Goal: Task Accomplishment & Management: Use online tool/utility

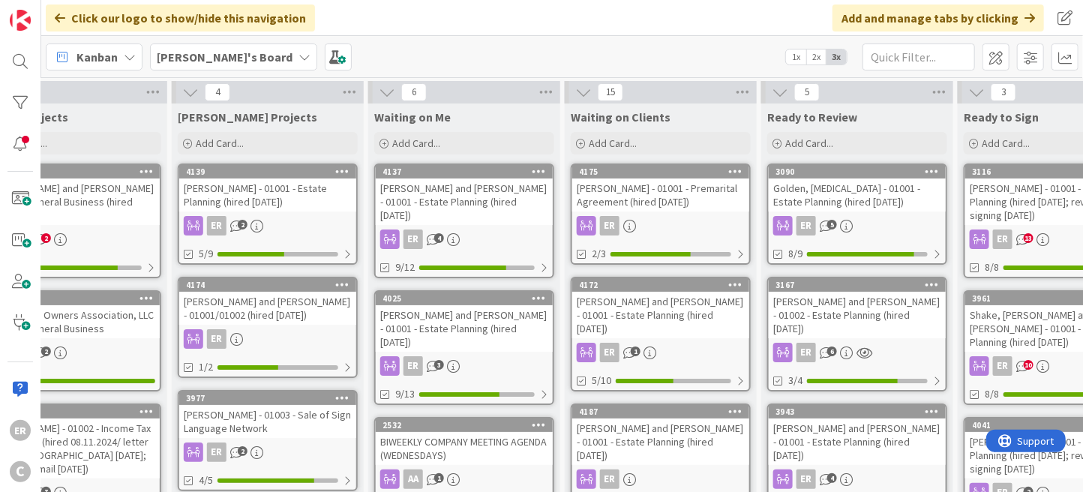
scroll to position [0, 488]
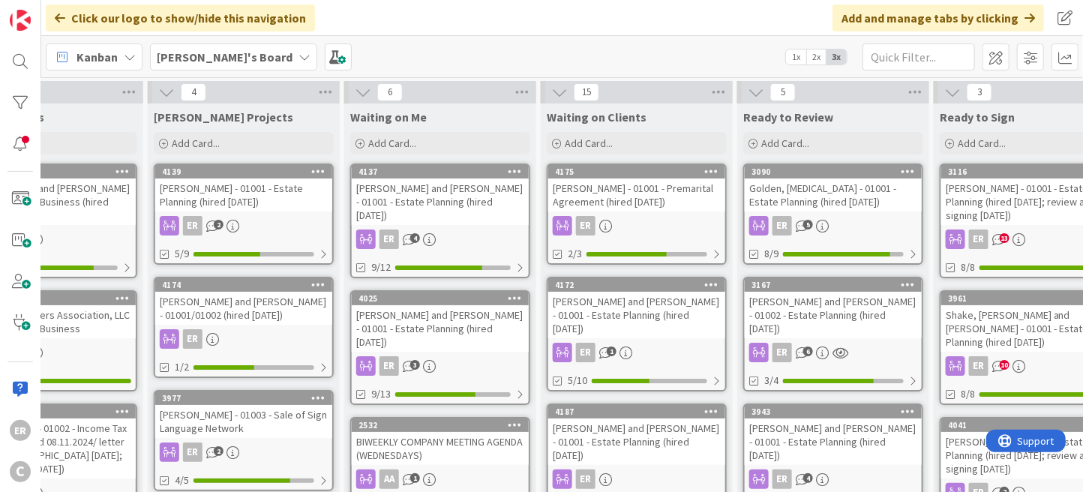
click at [634, 232] on div "ER" at bounding box center [636, 225] width 177 height 19
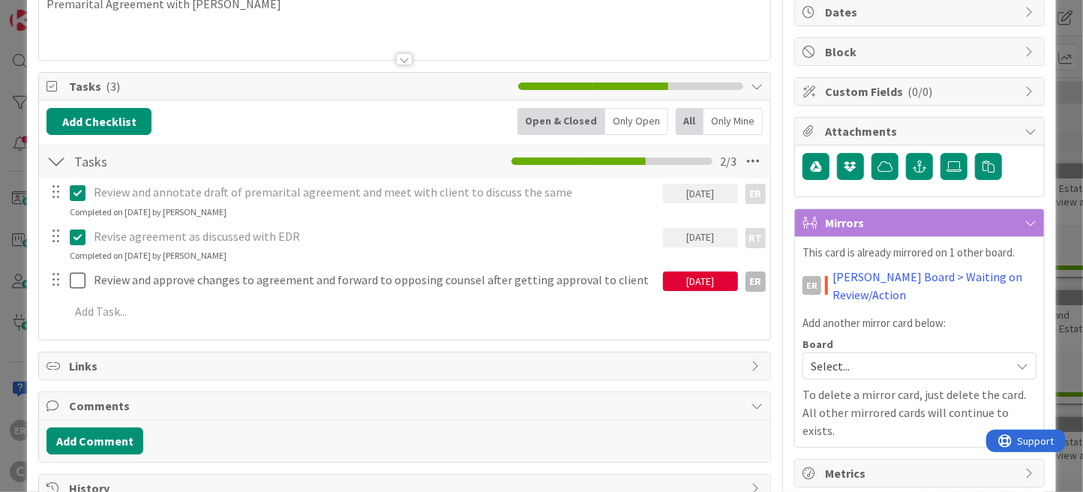
scroll to position [190, 0]
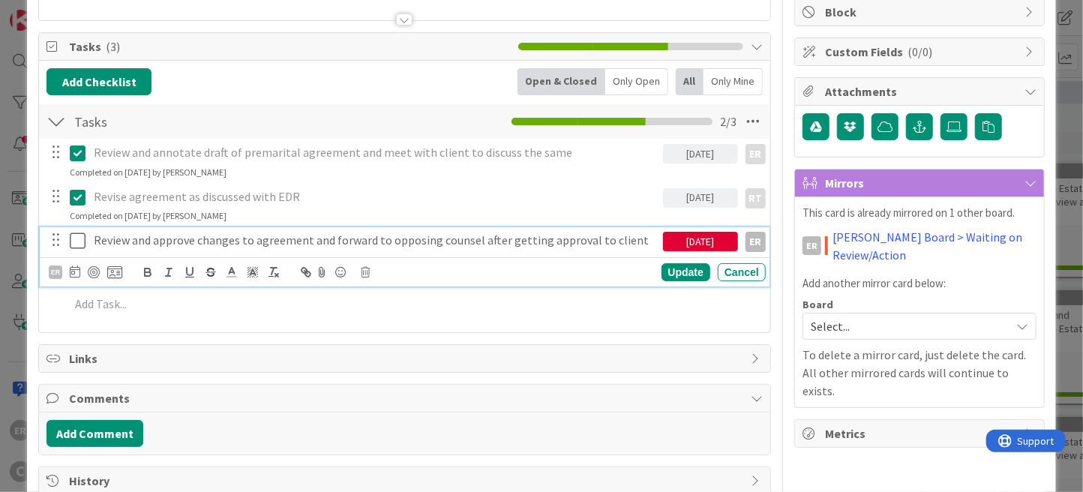
click at [79, 245] on icon at bounding box center [78, 241] width 16 height 18
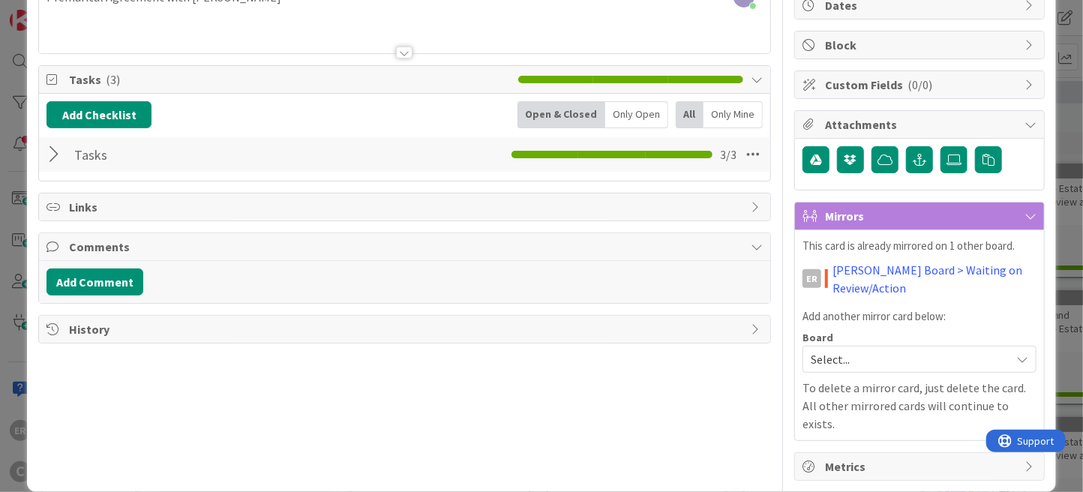
scroll to position [0, 0]
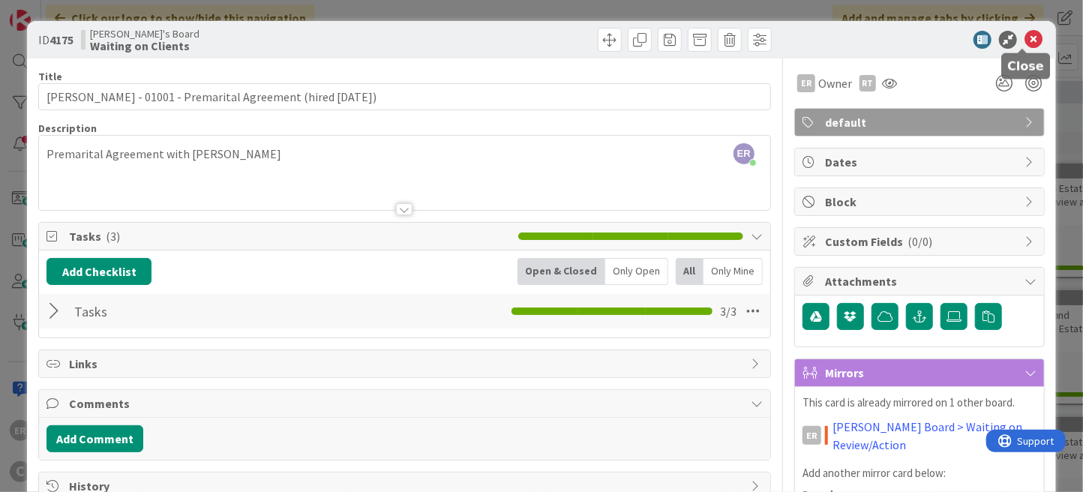
click at [1024, 41] on icon at bounding box center [1033, 40] width 18 height 18
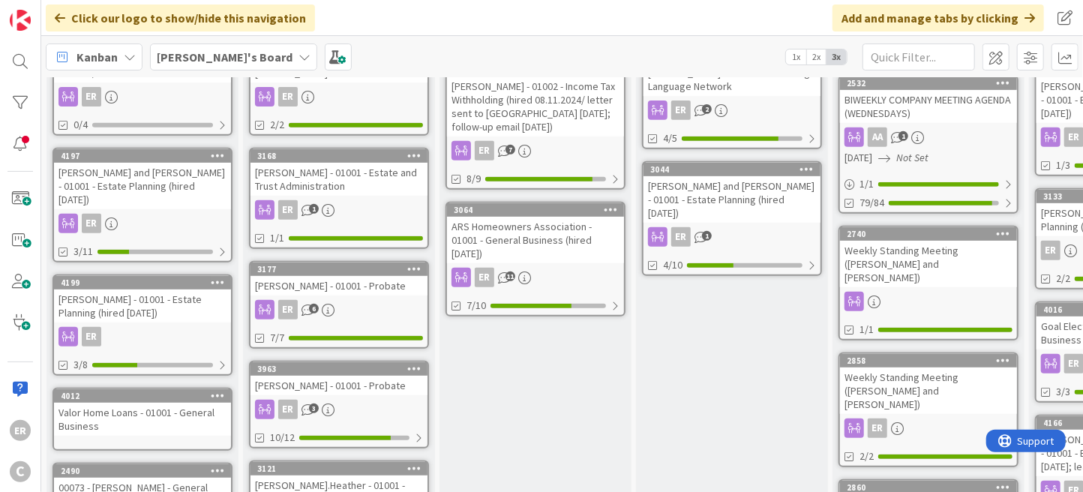
scroll to position [374, 0]
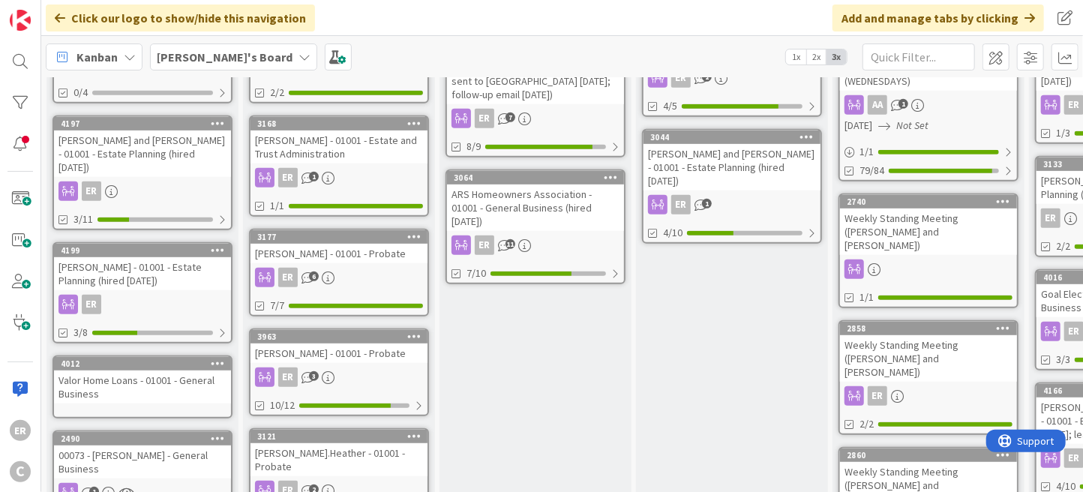
click at [189, 257] on div "[PERSON_NAME] - 01001 - Estate Planning (hired [DATE])" at bounding box center [142, 273] width 177 height 33
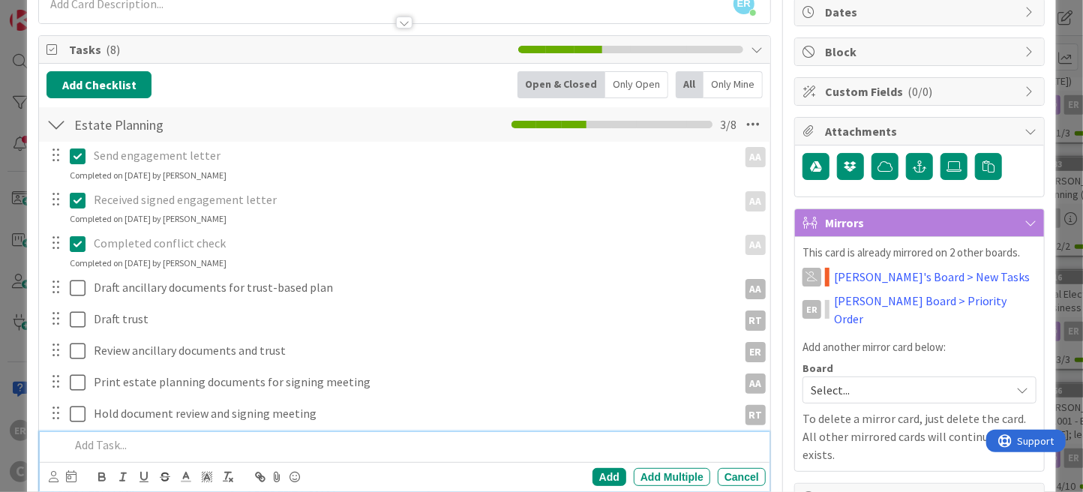
click at [154, 439] on p at bounding box center [415, 444] width 690 height 17
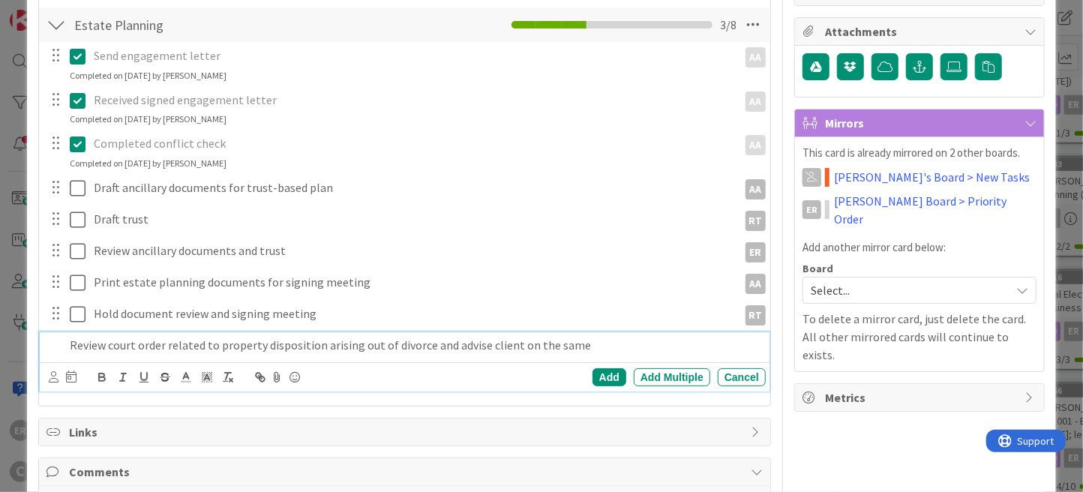
scroll to position [300, 0]
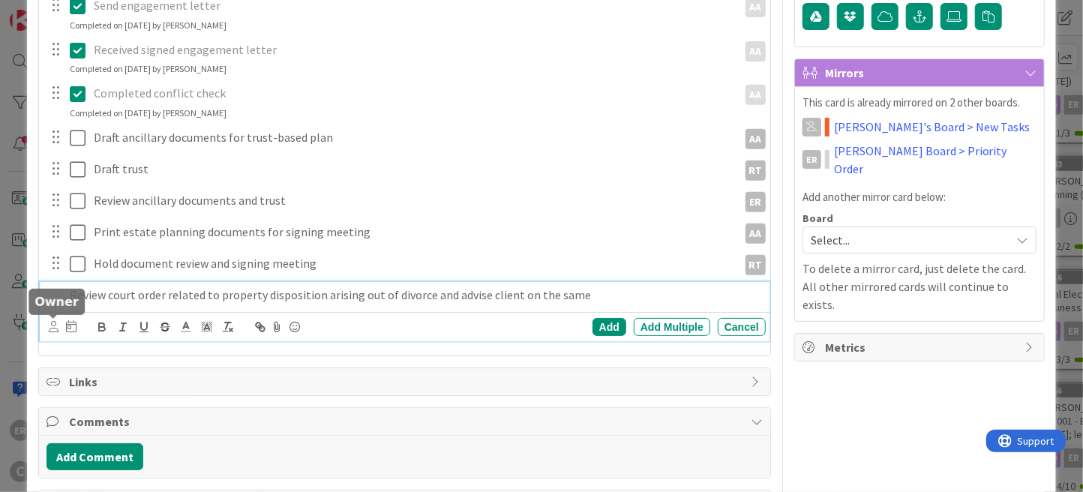
click at [54, 323] on icon at bounding box center [54, 326] width 10 height 11
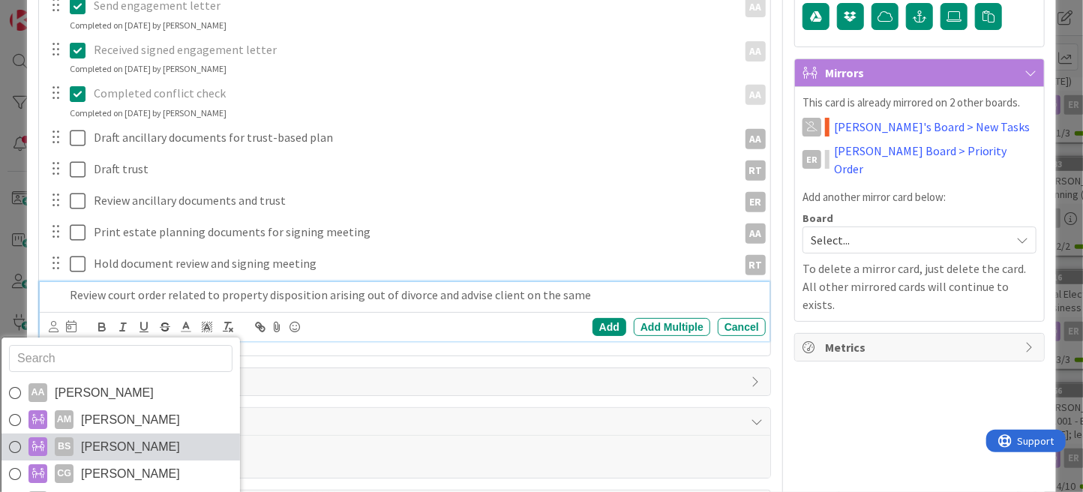
scroll to position [25, 0]
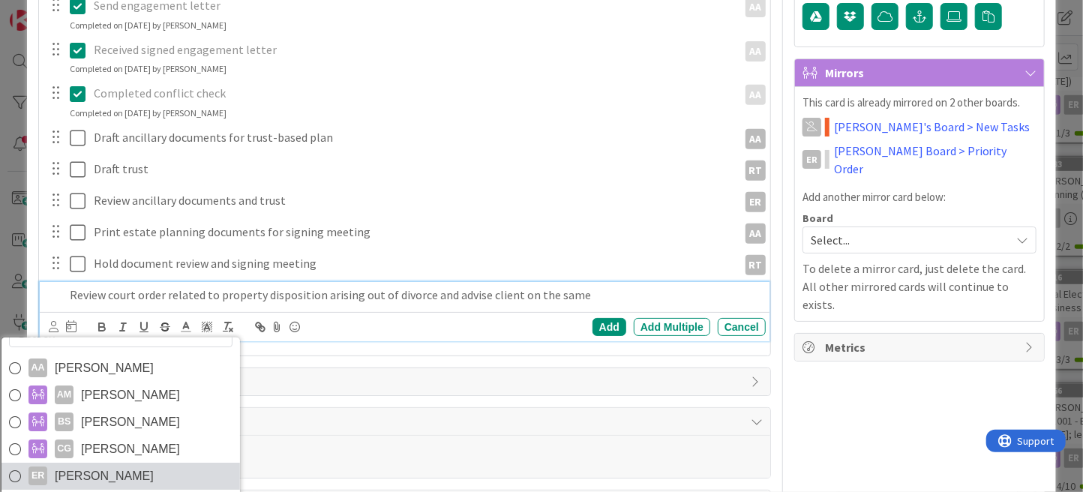
click at [122, 466] on span "[PERSON_NAME]" at bounding box center [104, 476] width 99 height 22
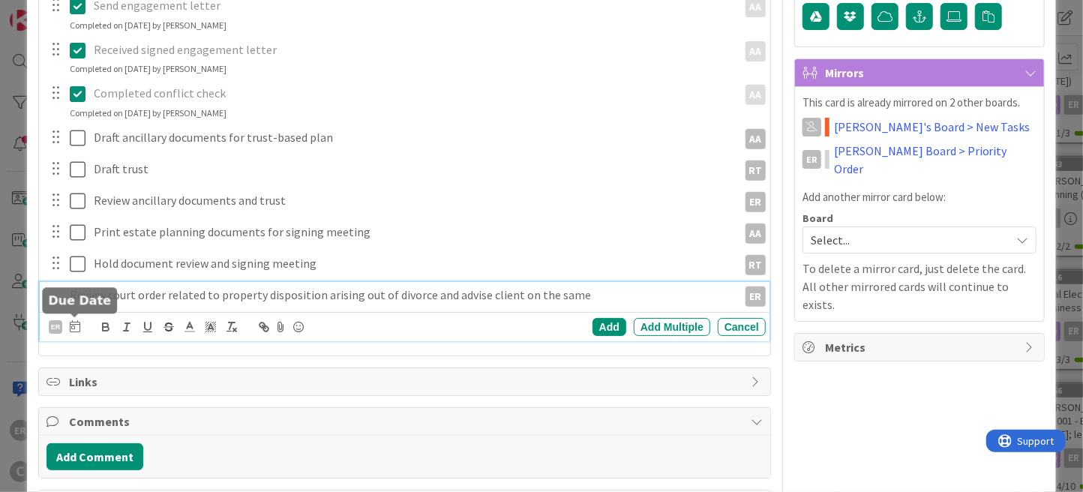
click at [73, 325] on icon at bounding box center [75, 326] width 10 height 12
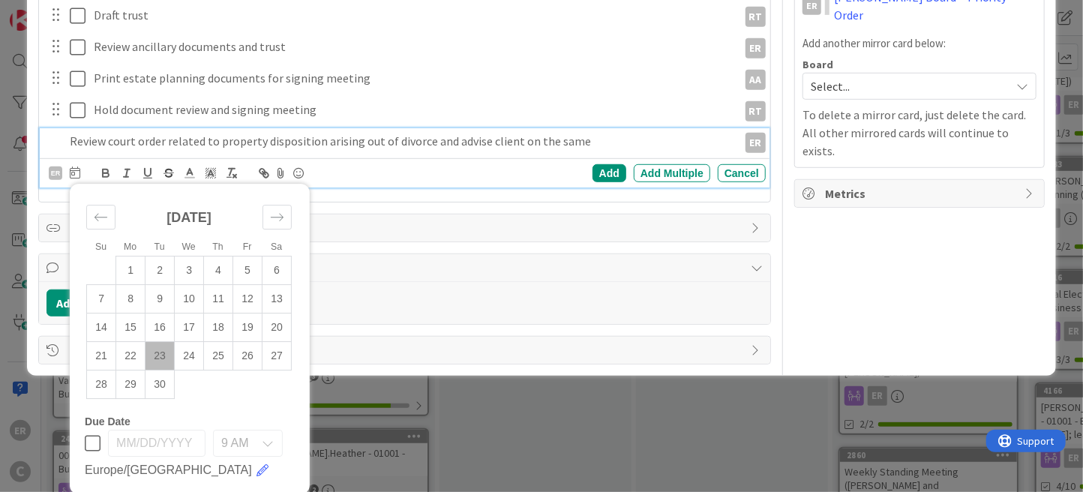
scroll to position [454, 0]
click at [154, 355] on td "23" at bounding box center [159, 355] width 29 height 28
type input "[DATE]"
click at [595, 172] on div "Add" at bounding box center [609, 172] width 34 height 18
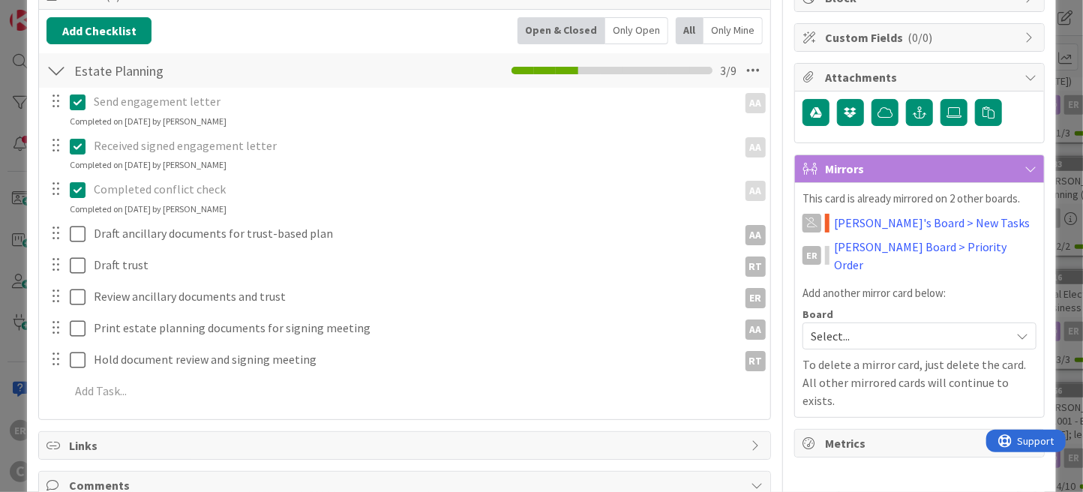
scroll to position [208, 0]
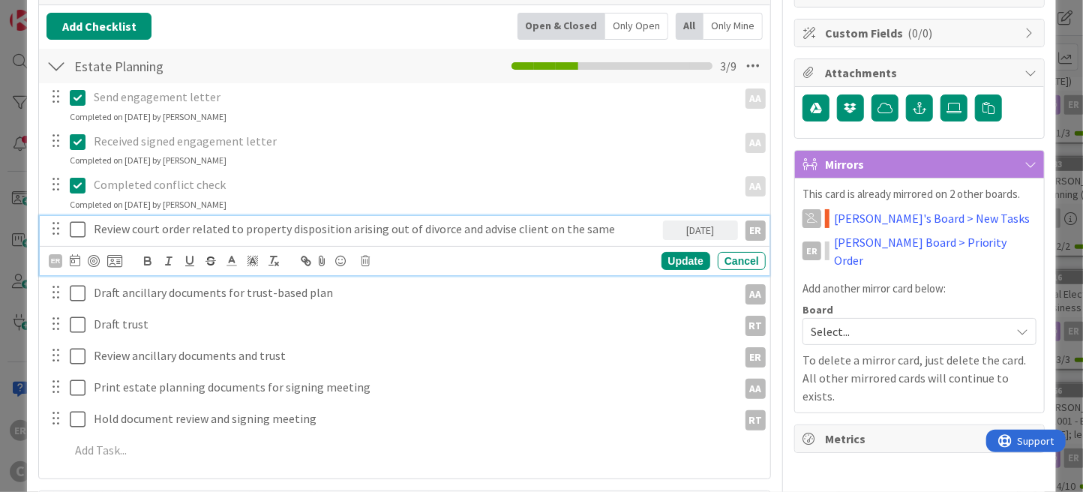
click at [75, 229] on icon at bounding box center [78, 229] width 16 height 18
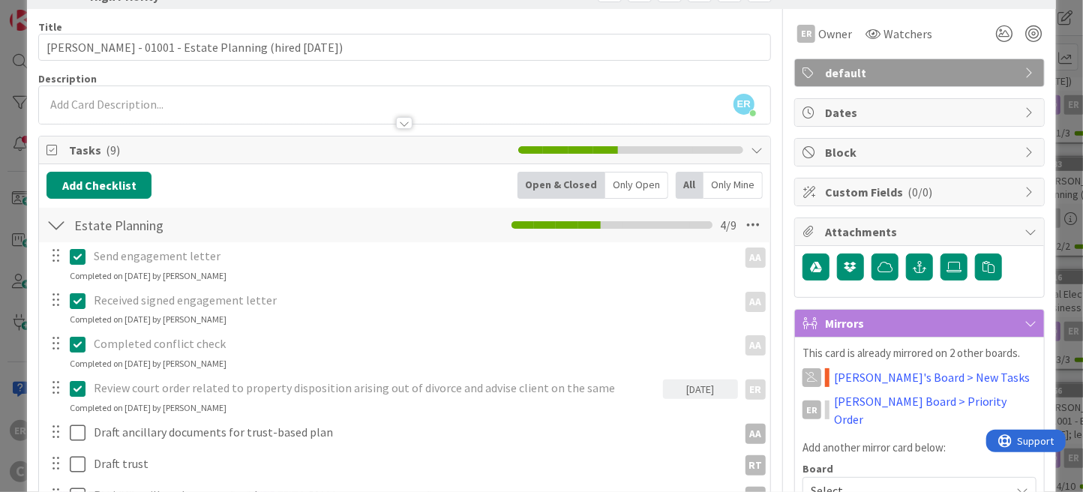
scroll to position [0, 0]
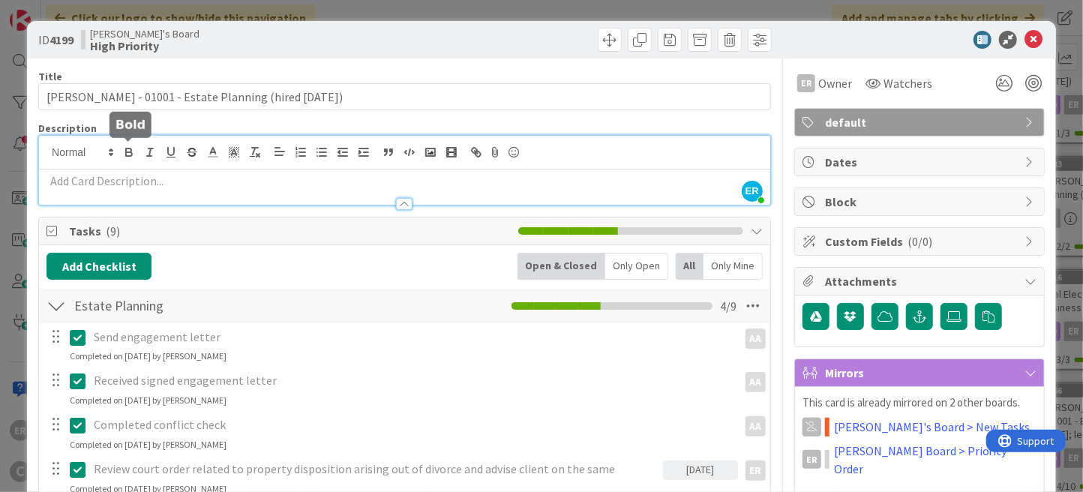
click at [120, 154] on div "ER [PERSON_NAME] just joined" at bounding box center [404, 170] width 731 height 69
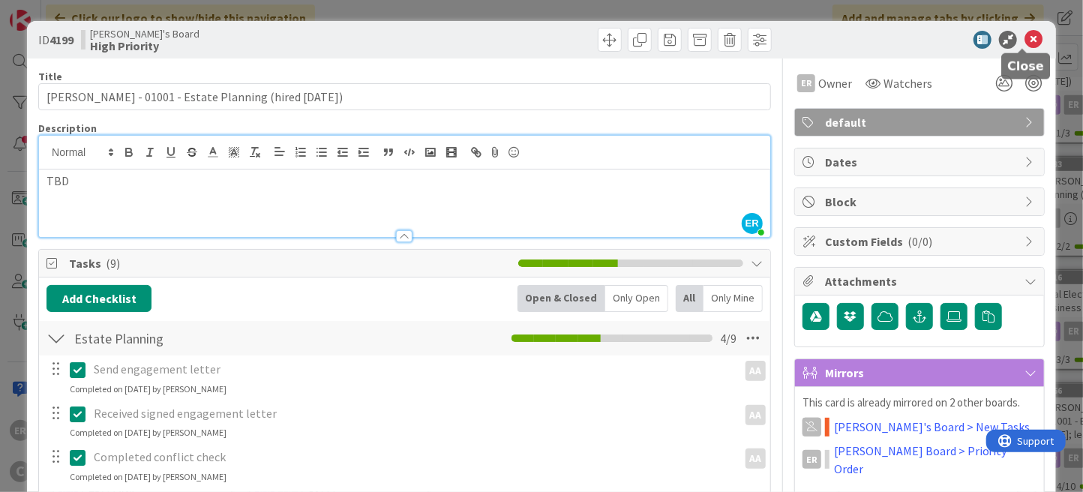
click at [1024, 38] on icon at bounding box center [1033, 40] width 18 height 18
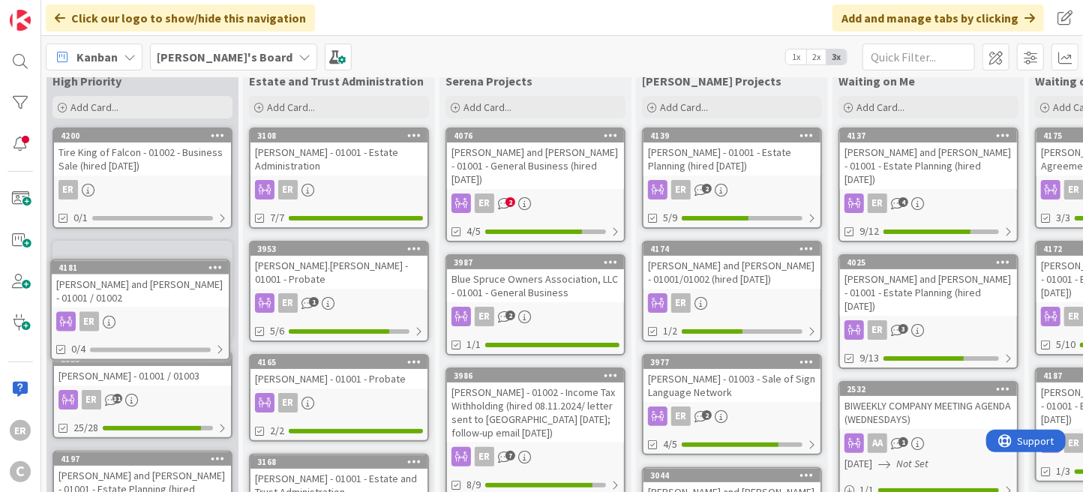
scroll to position [33, 0]
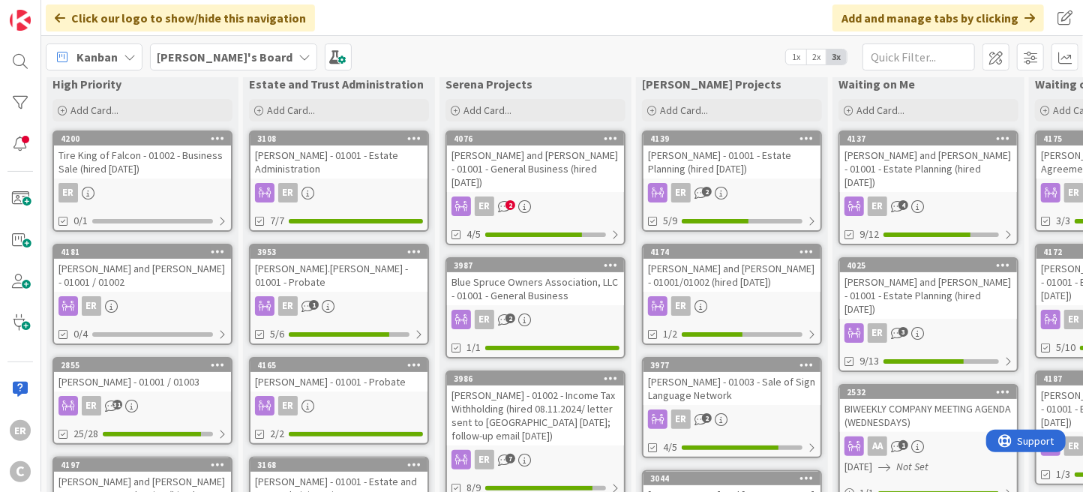
click at [574, 175] on div "[PERSON_NAME] and [PERSON_NAME] - 01001 - General Business (hired [DATE])" at bounding box center [535, 168] width 177 height 46
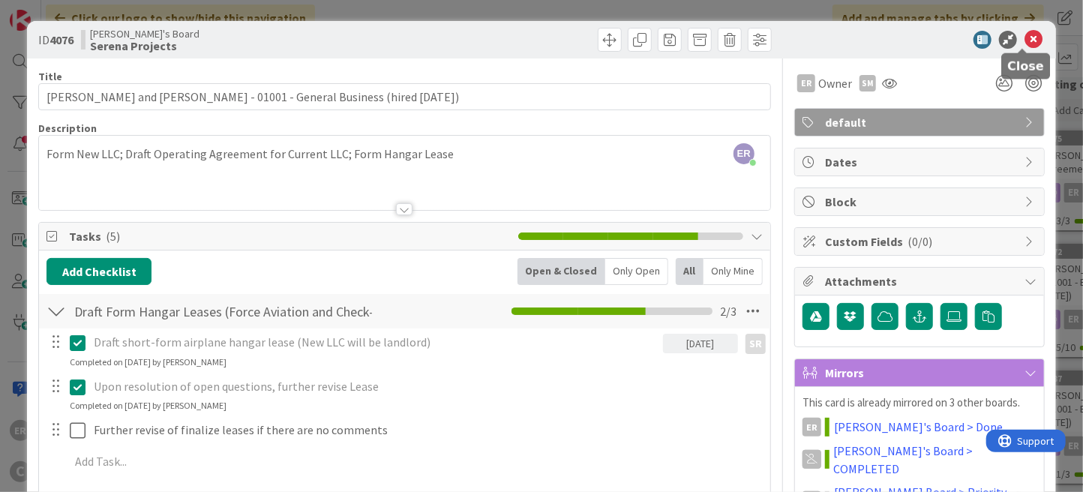
click at [1024, 43] on icon at bounding box center [1033, 40] width 18 height 18
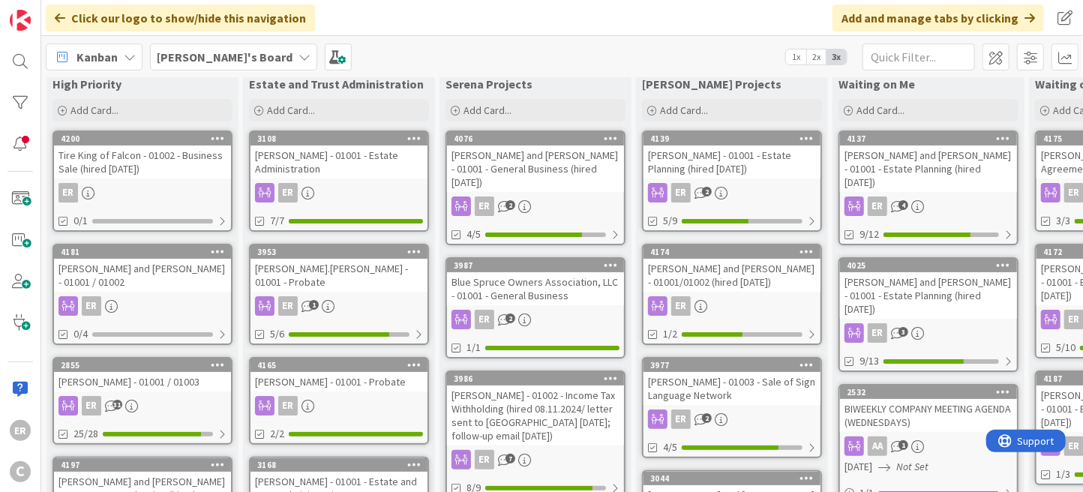
click at [566, 173] on div "[PERSON_NAME] and [PERSON_NAME] - 01001 - General Business (hired [DATE])" at bounding box center [535, 168] width 177 height 46
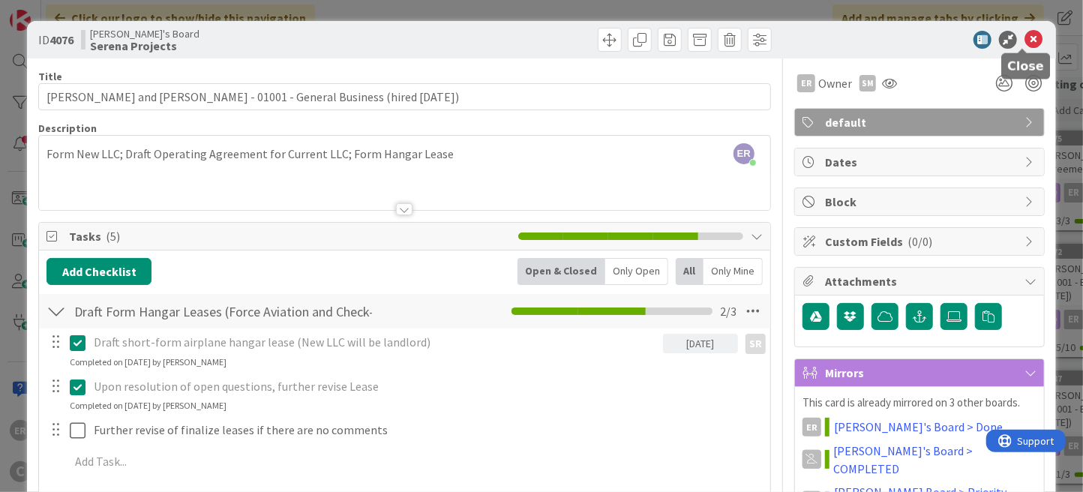
click at [1027, 36] on icon at bounding box center [1033, 40] width 18 height 18
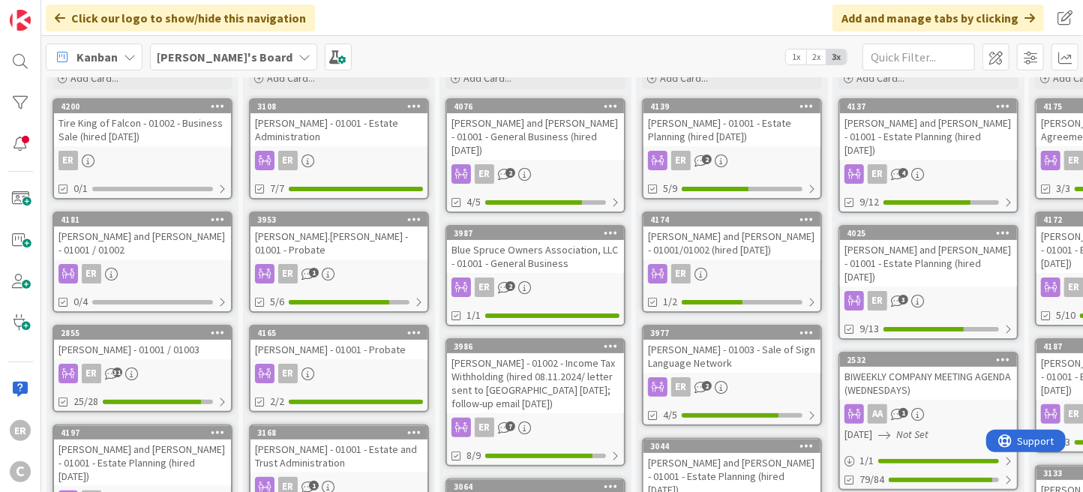
scroll to position [33, 0]
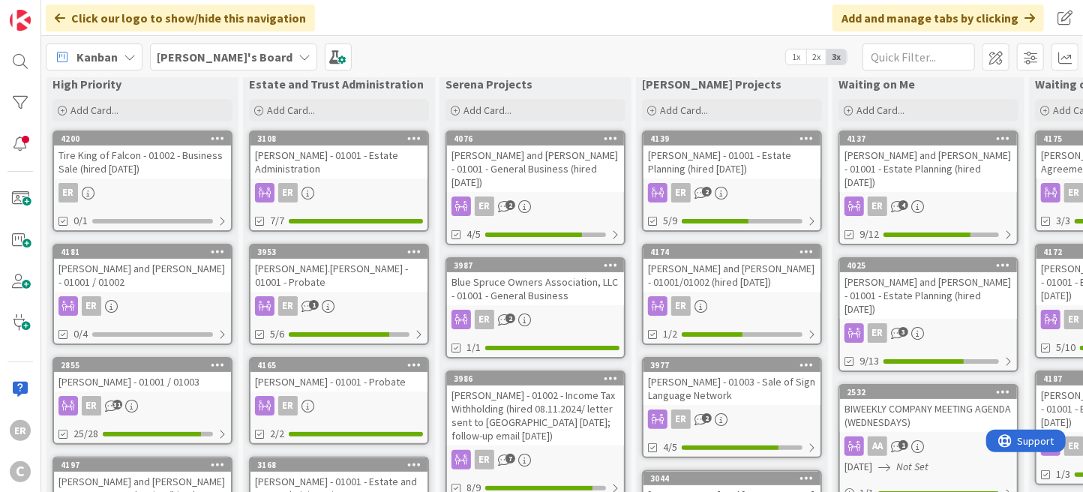
click at [583, 310] on div "ER 2" at bounding box center [535, 319] width 177 height 19
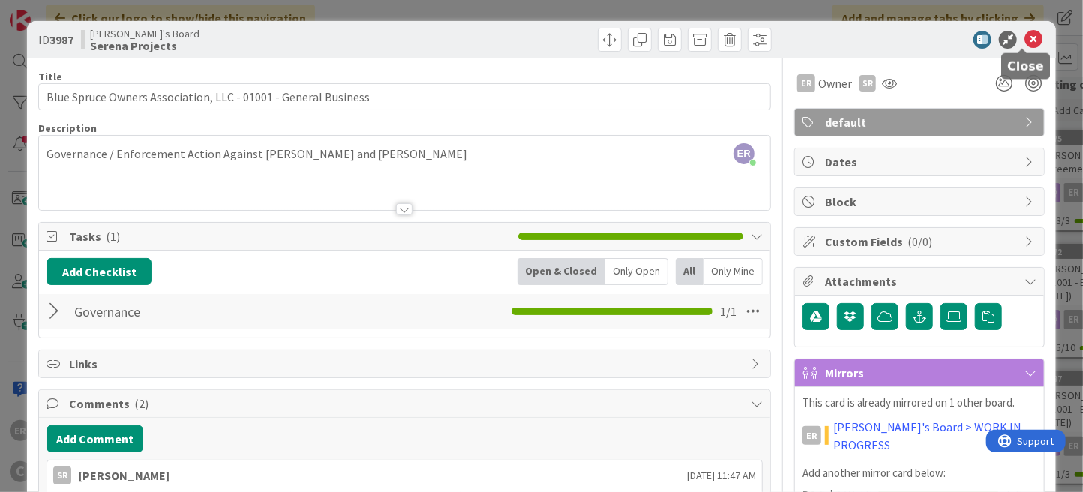
click at [1027, 40] on icon at bounding box center [1033, 40] width 18 height 18
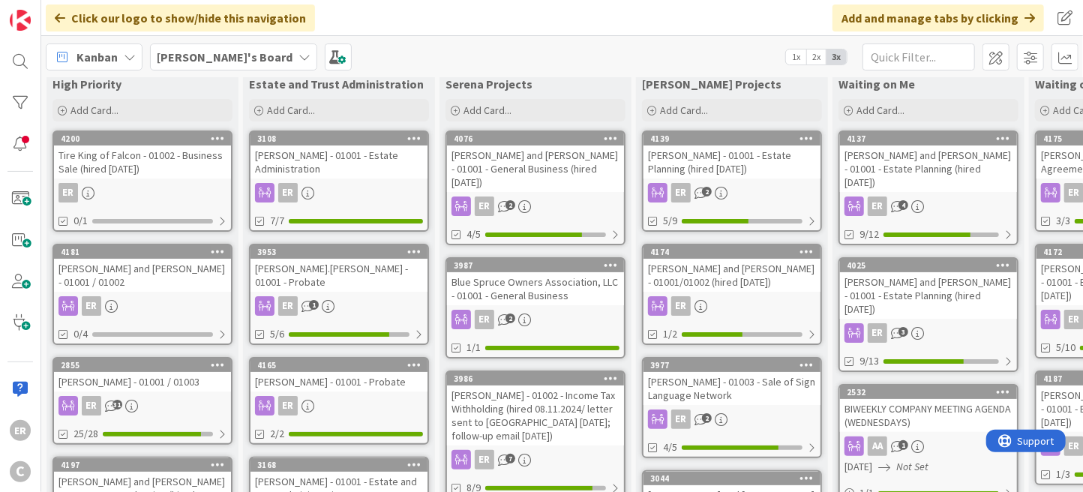
click at [754, 289] on div "[PERSON_NAME] and [PERSON_NAME] - 01001/01002 (hired [DATE])" at bounding box center [731, 275] width 177 height 33
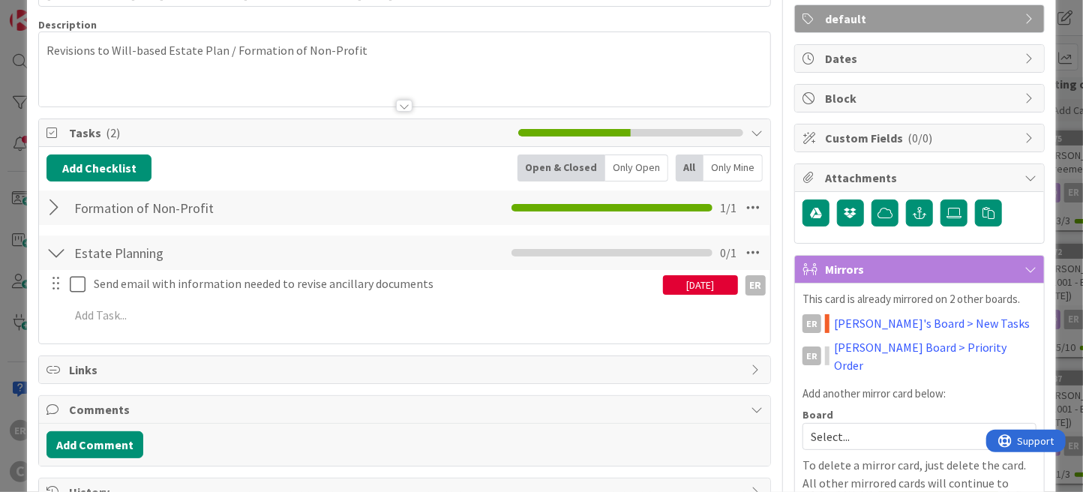
scroll to position [150, 0]
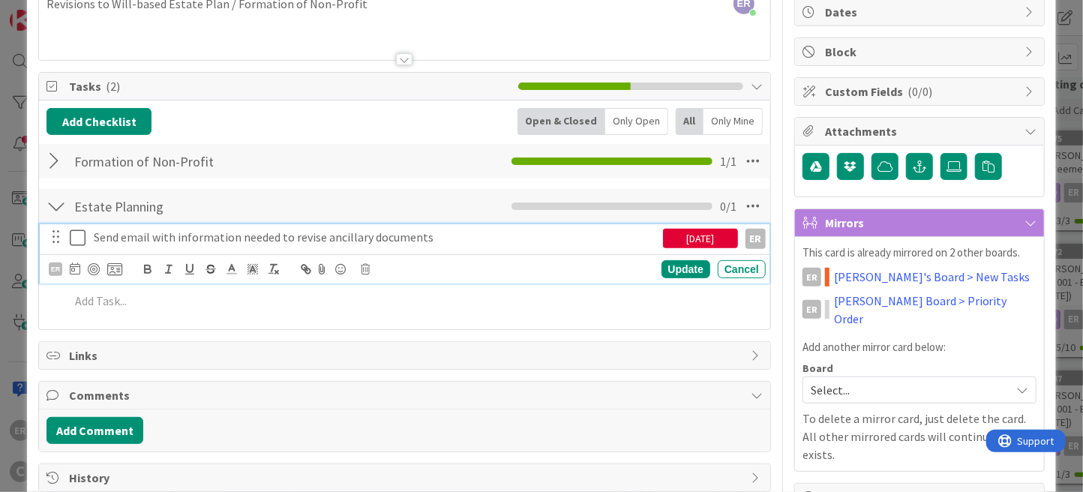
click at [75, 241] on icon at bounding box center [78, 238] width 16 height 18
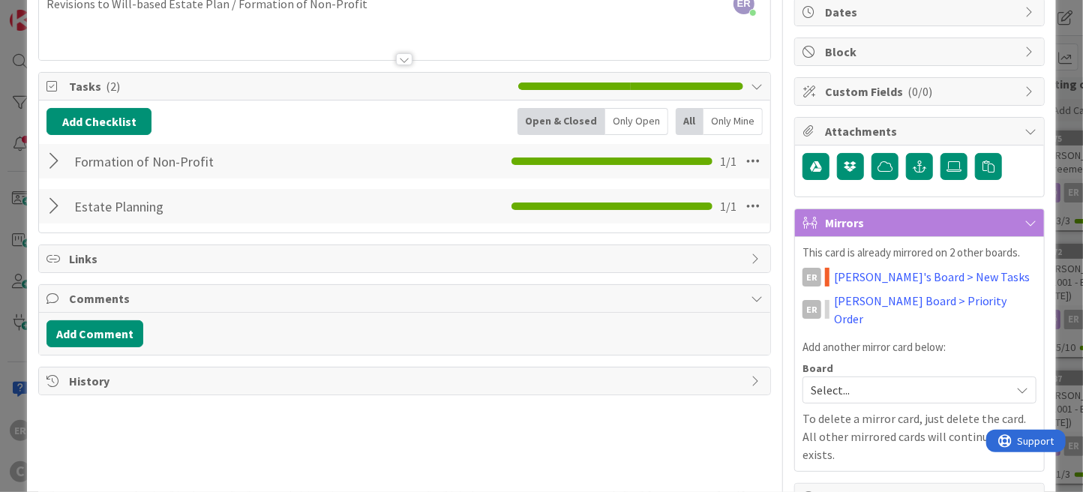
click at [54, 166] on div at bounding box center [55, 161] width 19 height 27
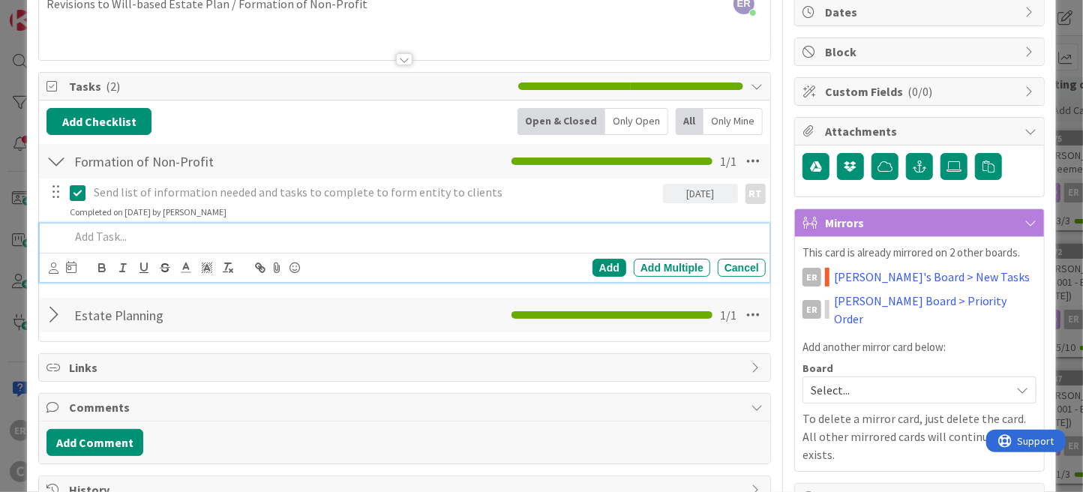
click at [140, 235] on p at bounding box center [415, 236] width 690 height 17
click at [51, 266] on icon at bounding box center [54, 267] width 10 height 11
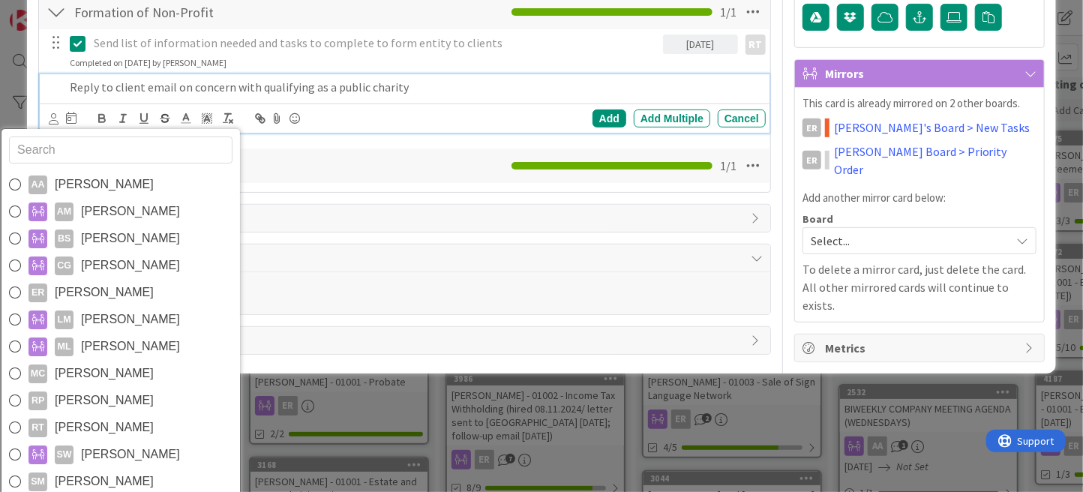
scroll to position [300, 0]
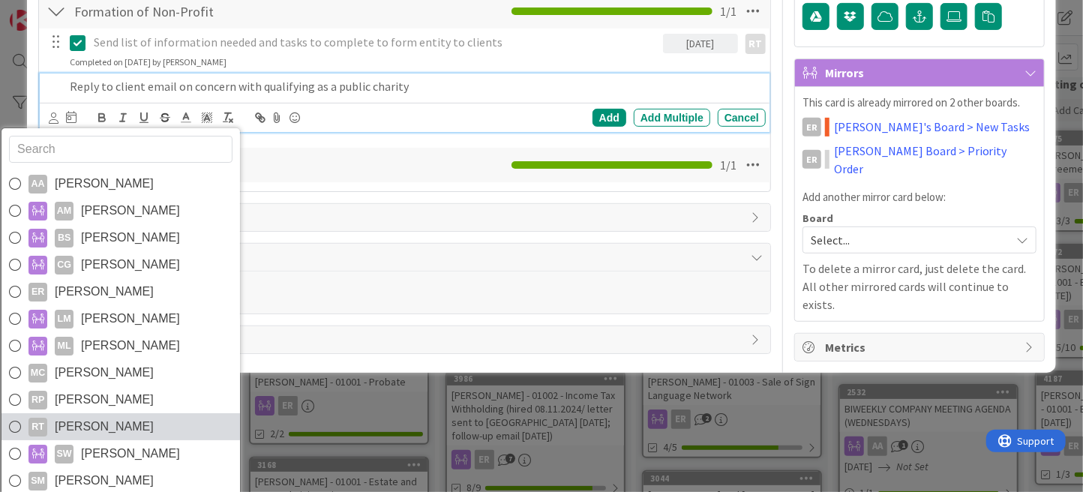
click at [167, 418] on link "RT [PERSON_NAME]" at bounding box center [120, 426] width 238 height 27
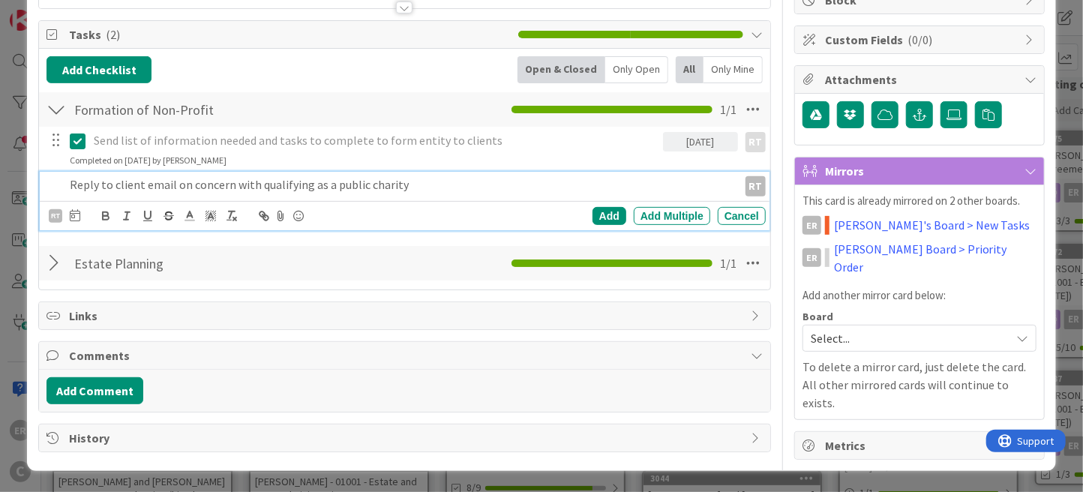
scroll to position [190, 0]
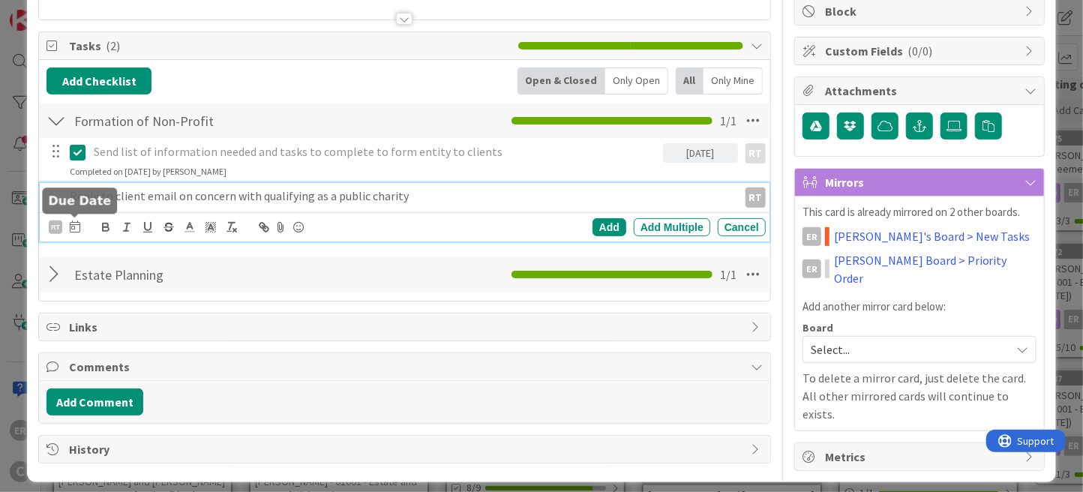
click at [79, 226] on icon at bounding box center [75, 226] width 10 height 12
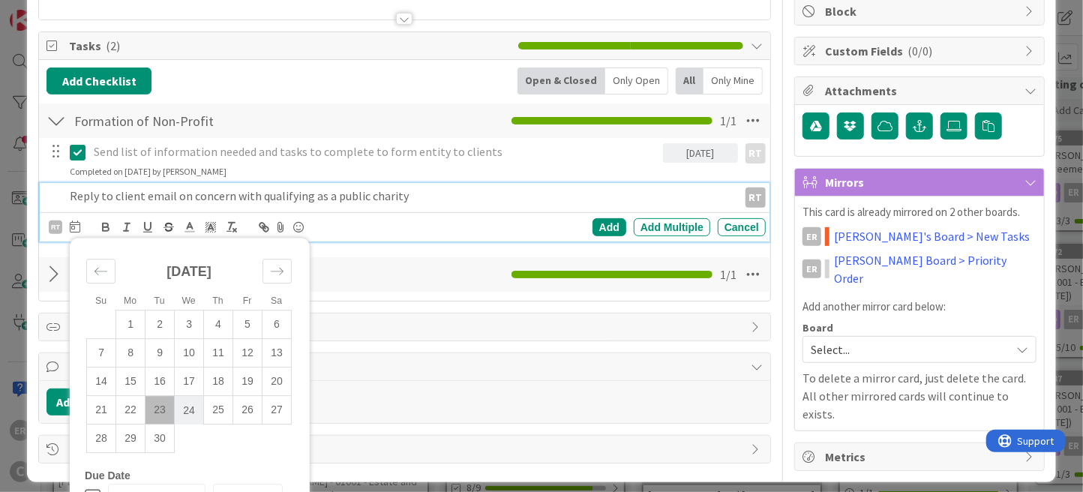
click at [193, 411] on td "24" at bounding box center [189, 410] width 29 height 28
type input "[DATE]"
click at [601, 220] on div "Add" at bounding box center [609, 227] width 34 height 18
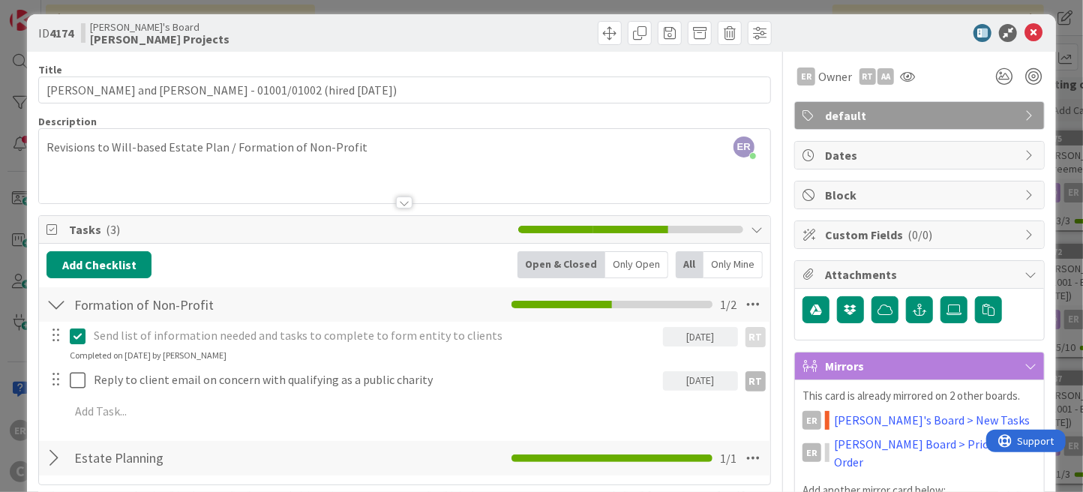
scroll to position [0, 0]
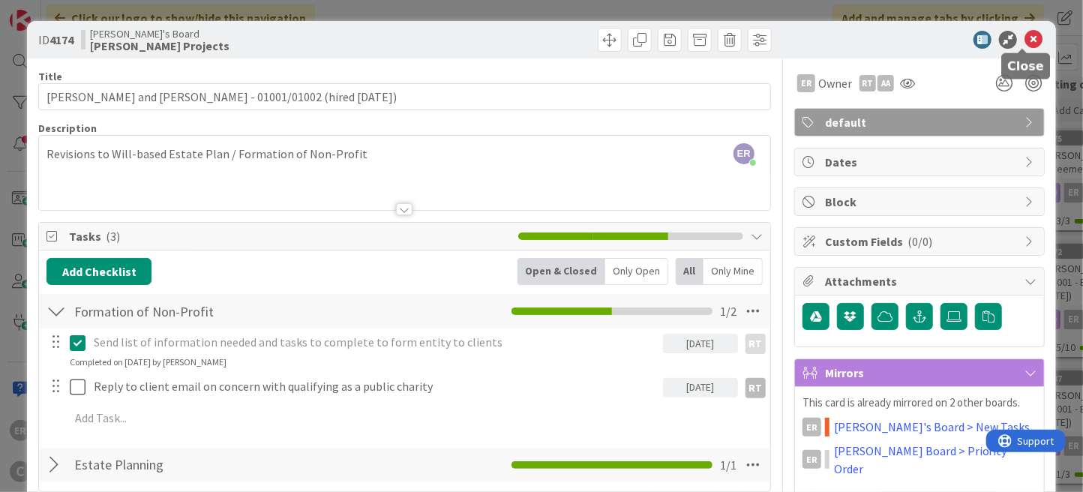
click at [1024, 43] on icon at bounding box center [1033, 40] width 18 height 18
